Goal: Information Seeking & Learning: Check status

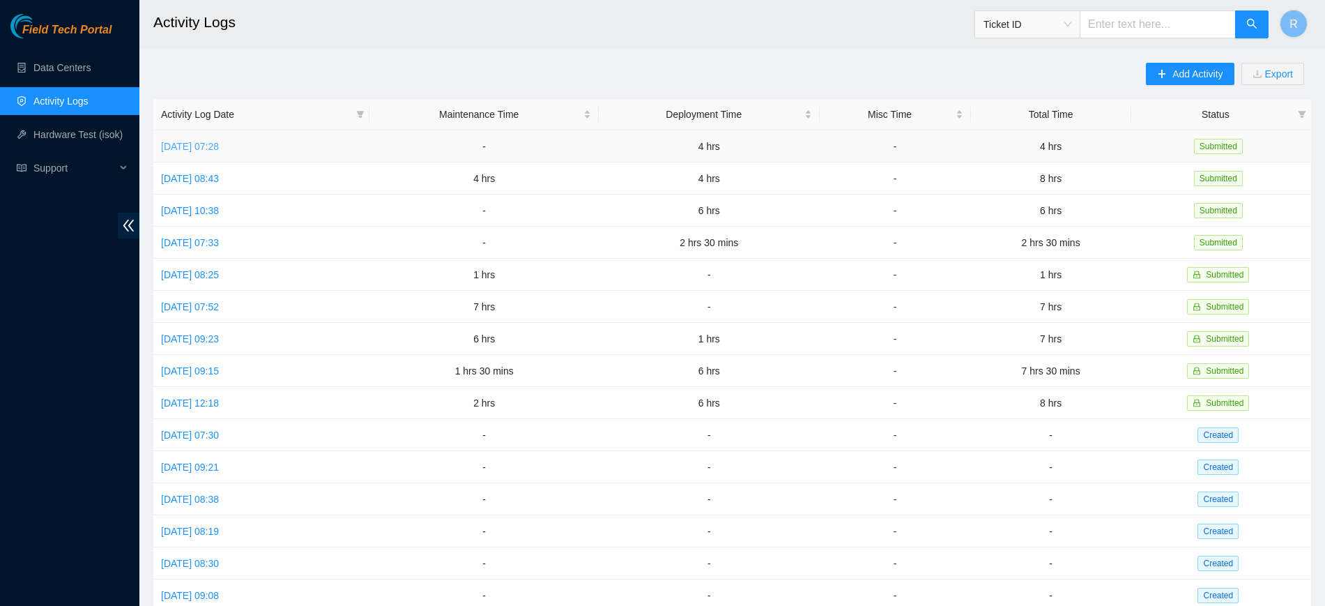
click at [217, 141] on link "[DATE] 07:28" at bounding box center [190, 146] width 58 height 11
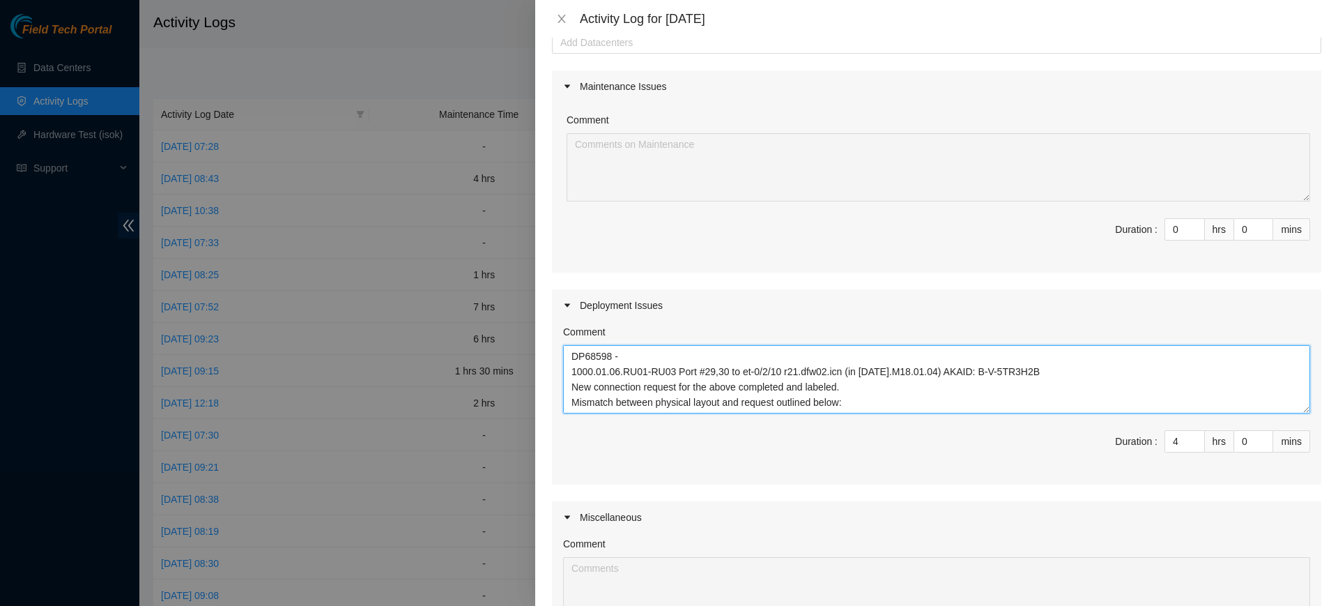
drag, startPoint x: 757, startPoint y: 401, endPoint x: 498, endPoint y: 218, distance: 317.1
click at [498, 217] on div "Activity Log for [DATE] Note: This activity log is for informational purposes o…" at bounding box center [669, 303] width 1338 height 606
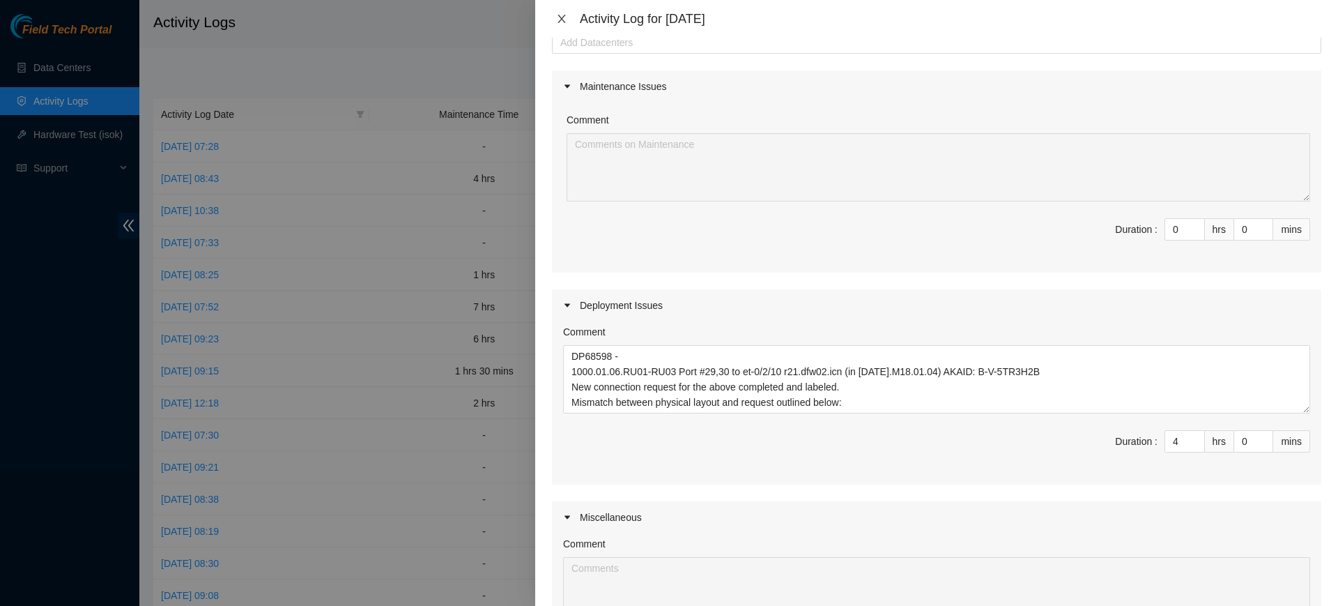
click at [558, 22] on icon "close" at bounding box center [562, 19] width 8 height 8
